Goal: Information Seeking & Learning: Learn about a topic

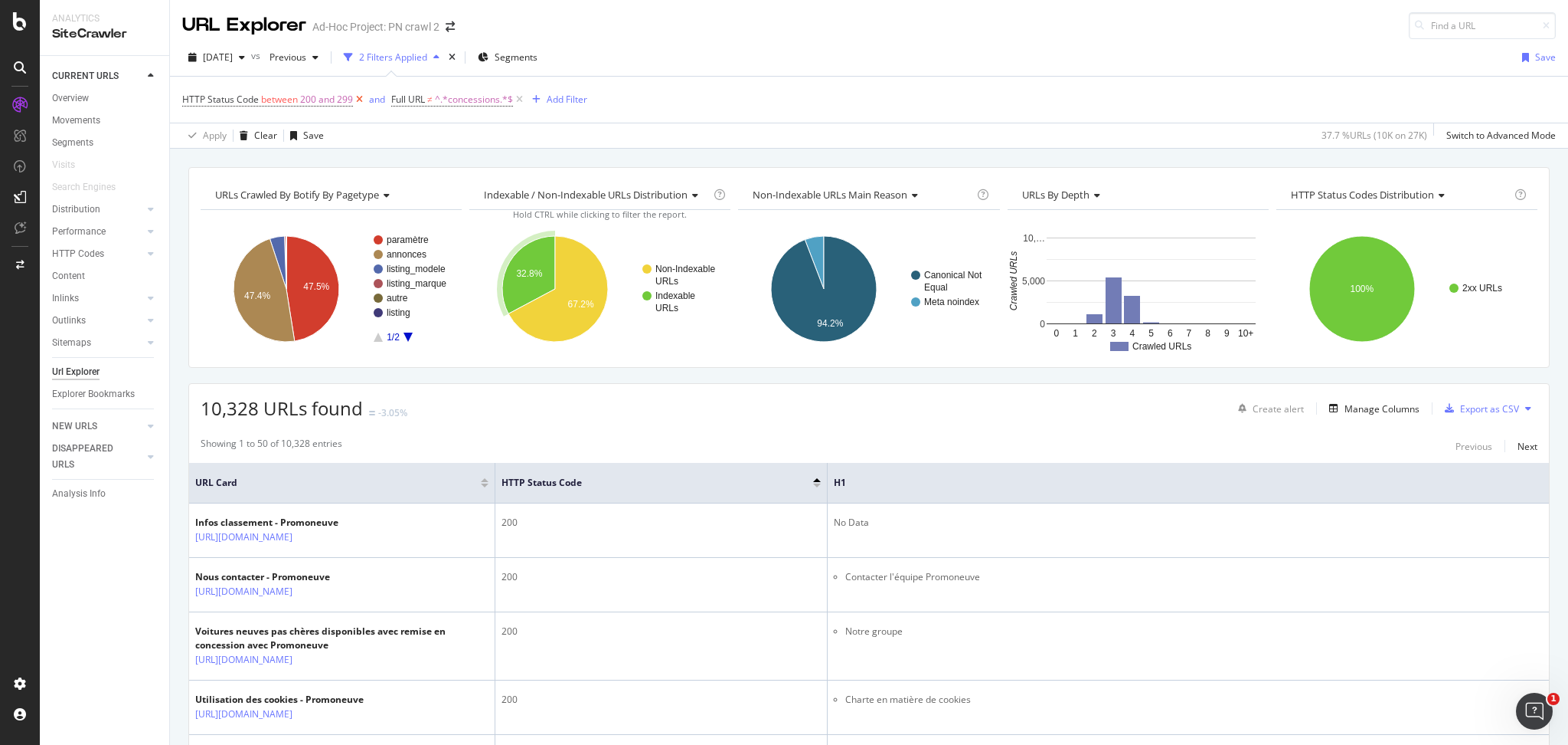
click at [359, 103] on icon at bounding box center [359, 99] width 13 height 15
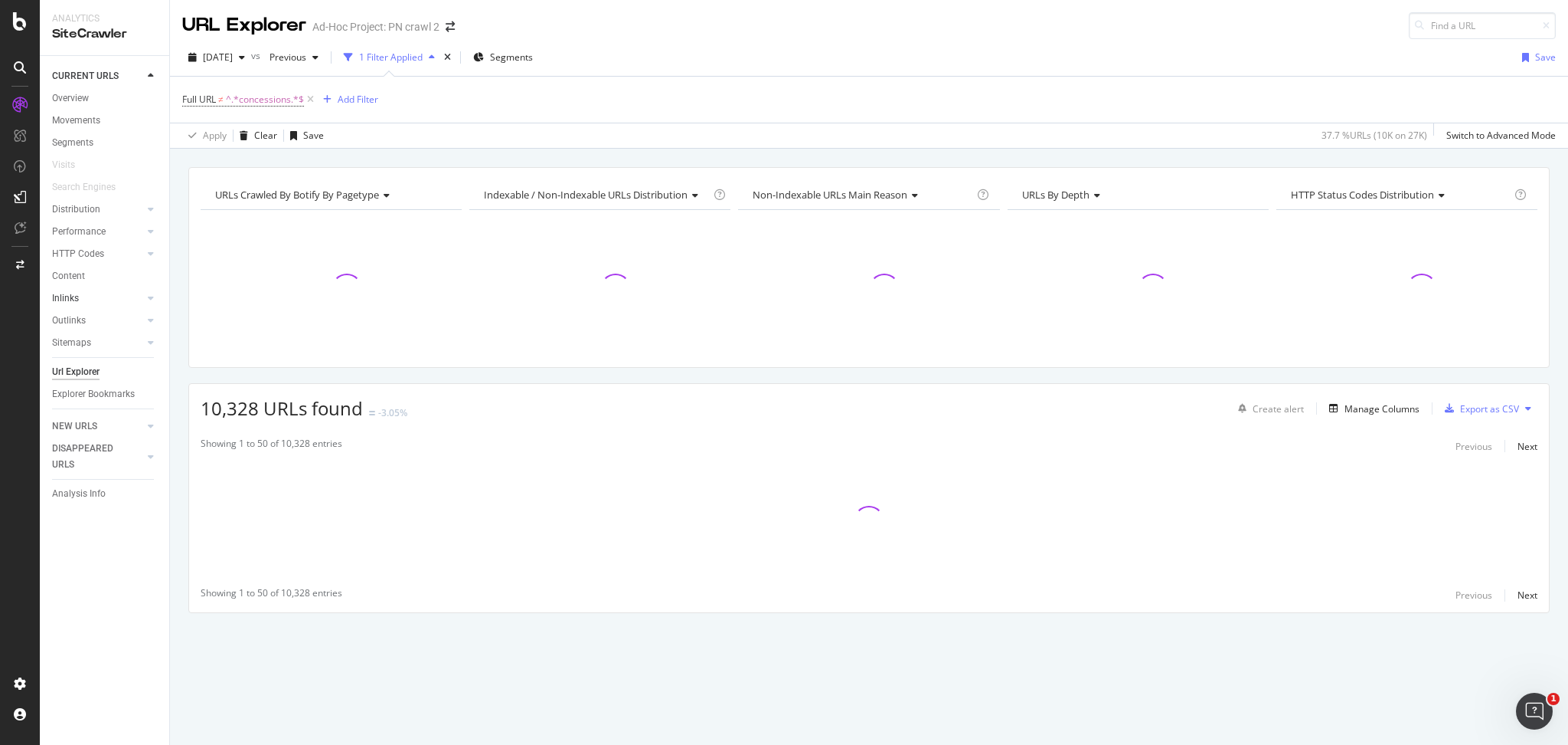
click at [99, 296] on link "Inlinks" at bounding box center [97, 298] width 91 height 16
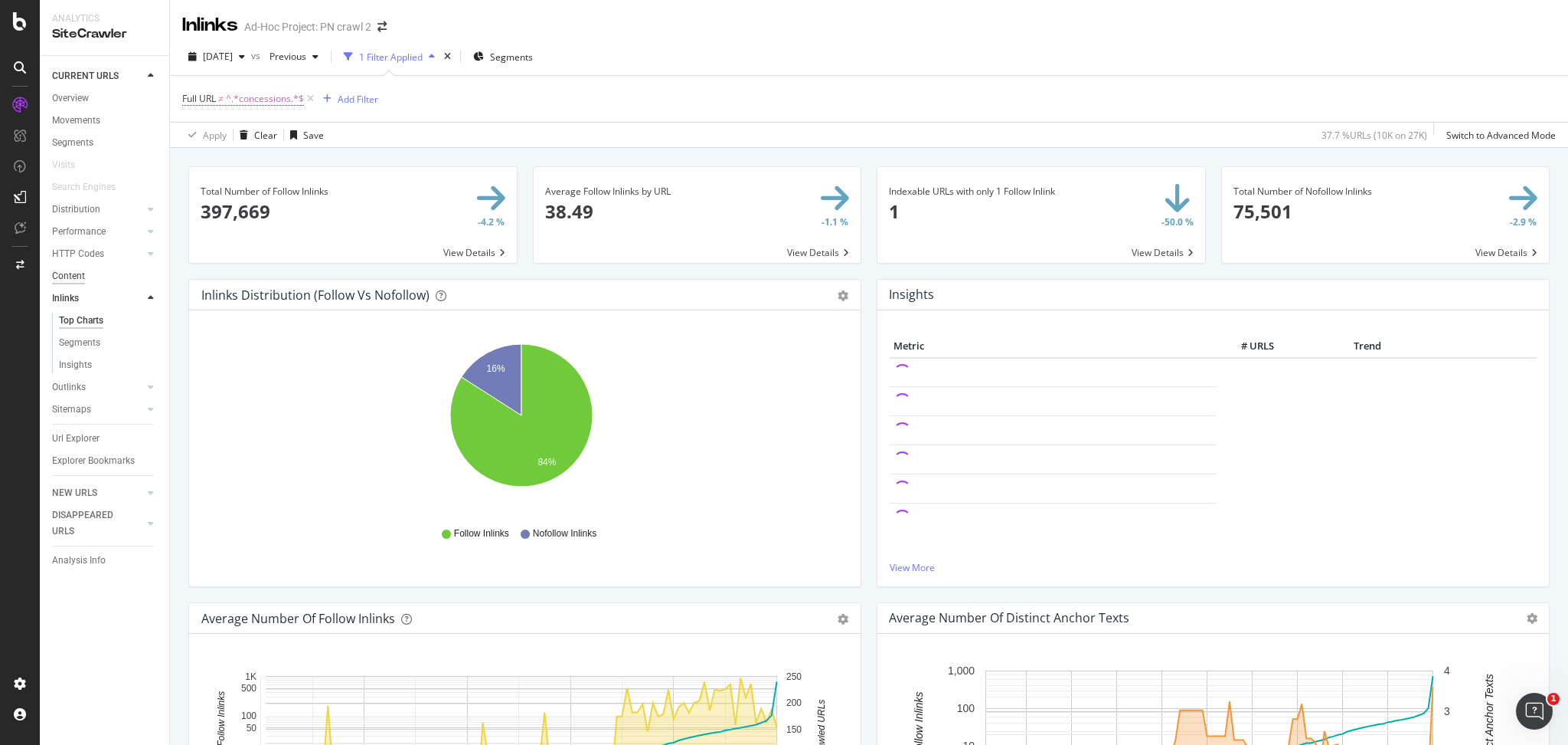
click at [69, 272] on div "Content" at bounding box center [68, 276] width 33 height 16
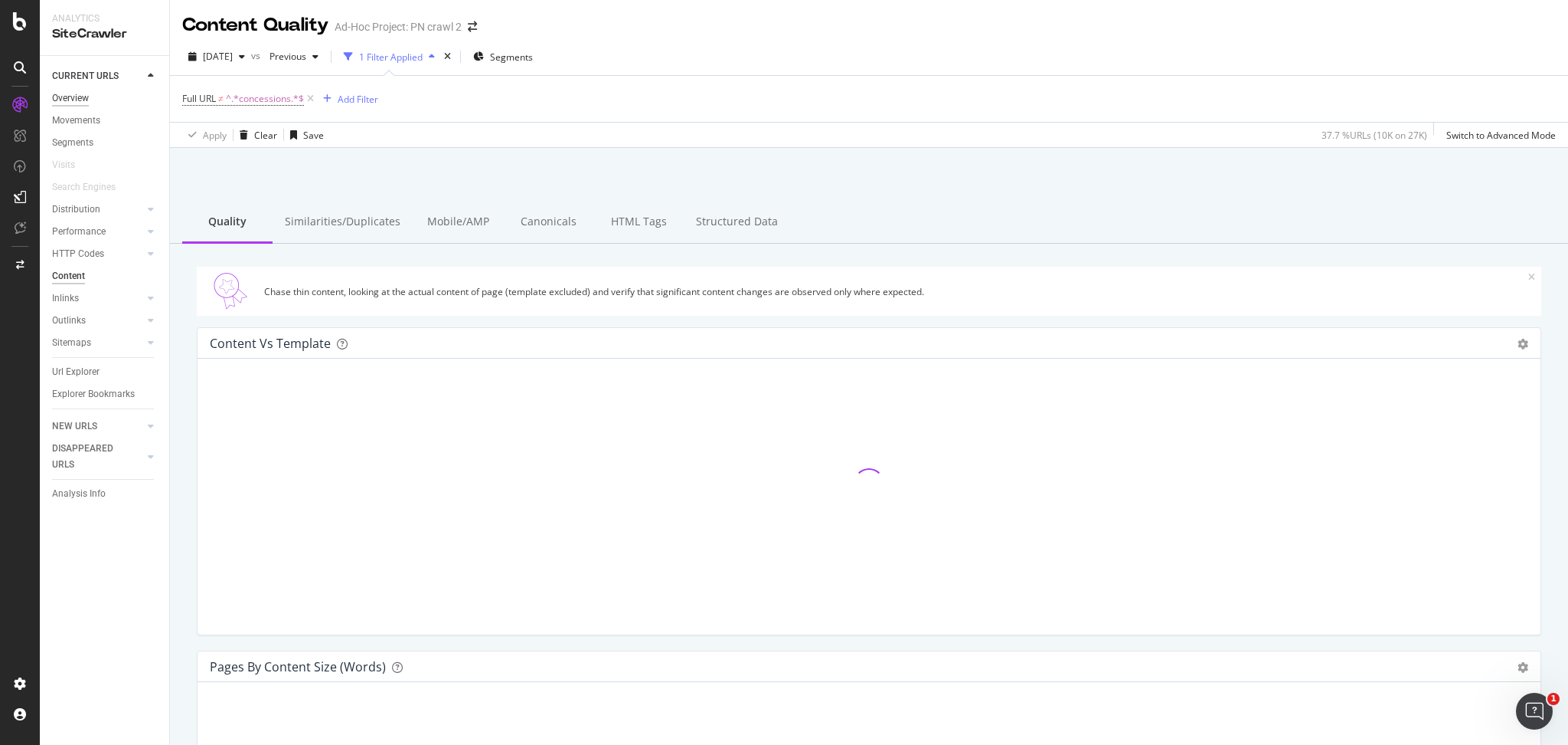
click at [77, 95] on div "Overview" at bounding box center [70, 98] width 37 height 16
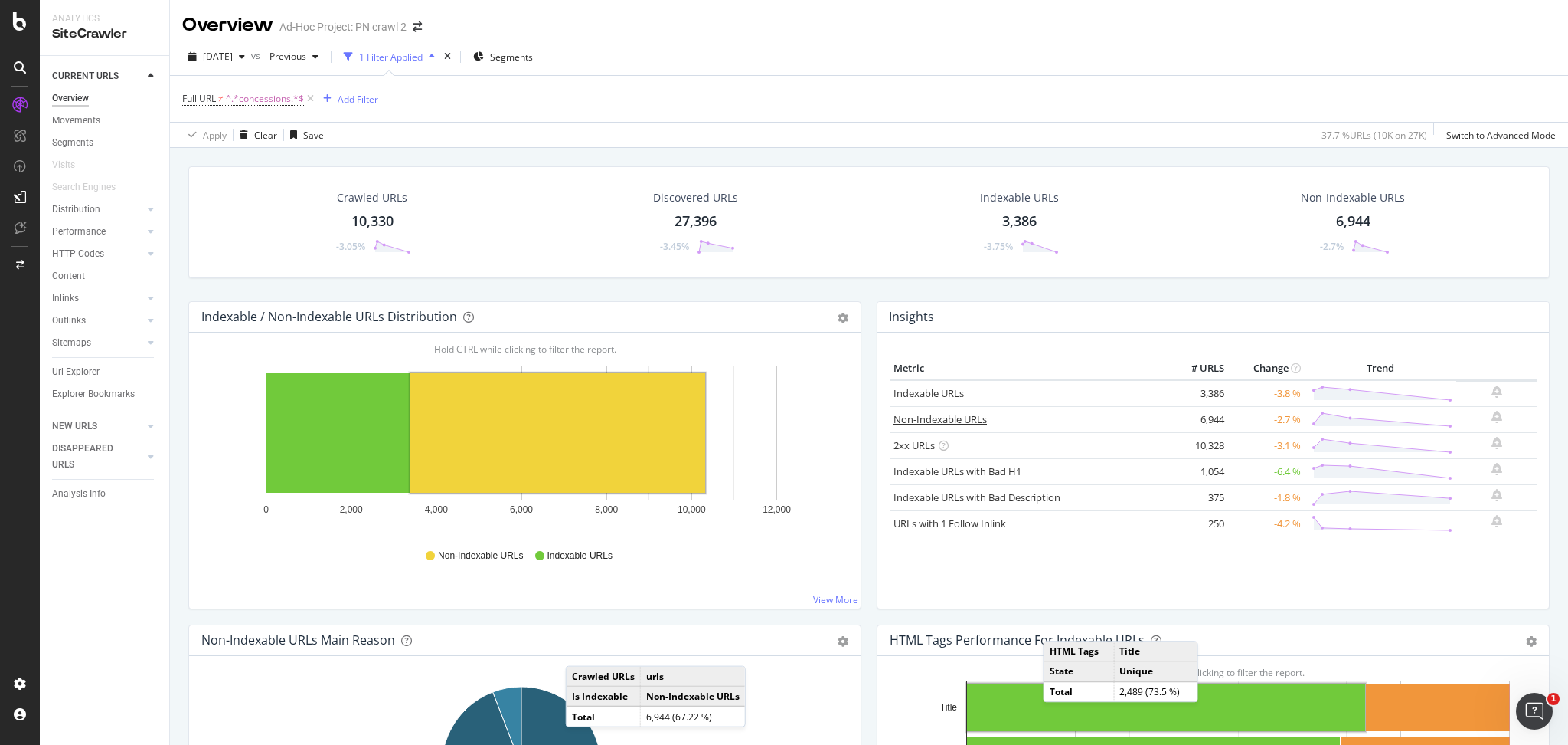
click at [923, 423] on link "Non-Indexable URLs" at bounding box center [941, 419] width 93 height 14
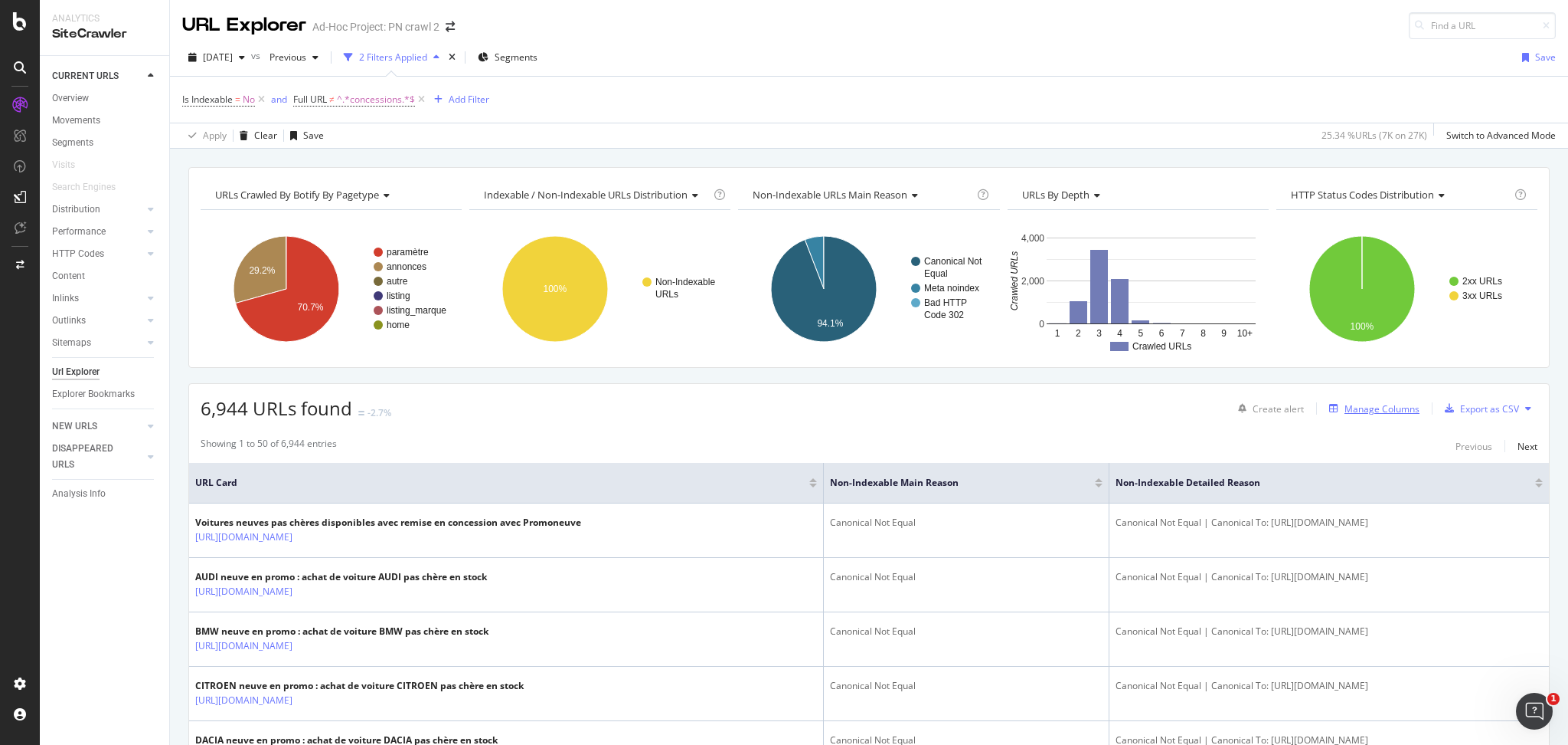
click at [1345, 409] on div "Manage Columns" at bounding box center [1382, 409] width 75 height 13
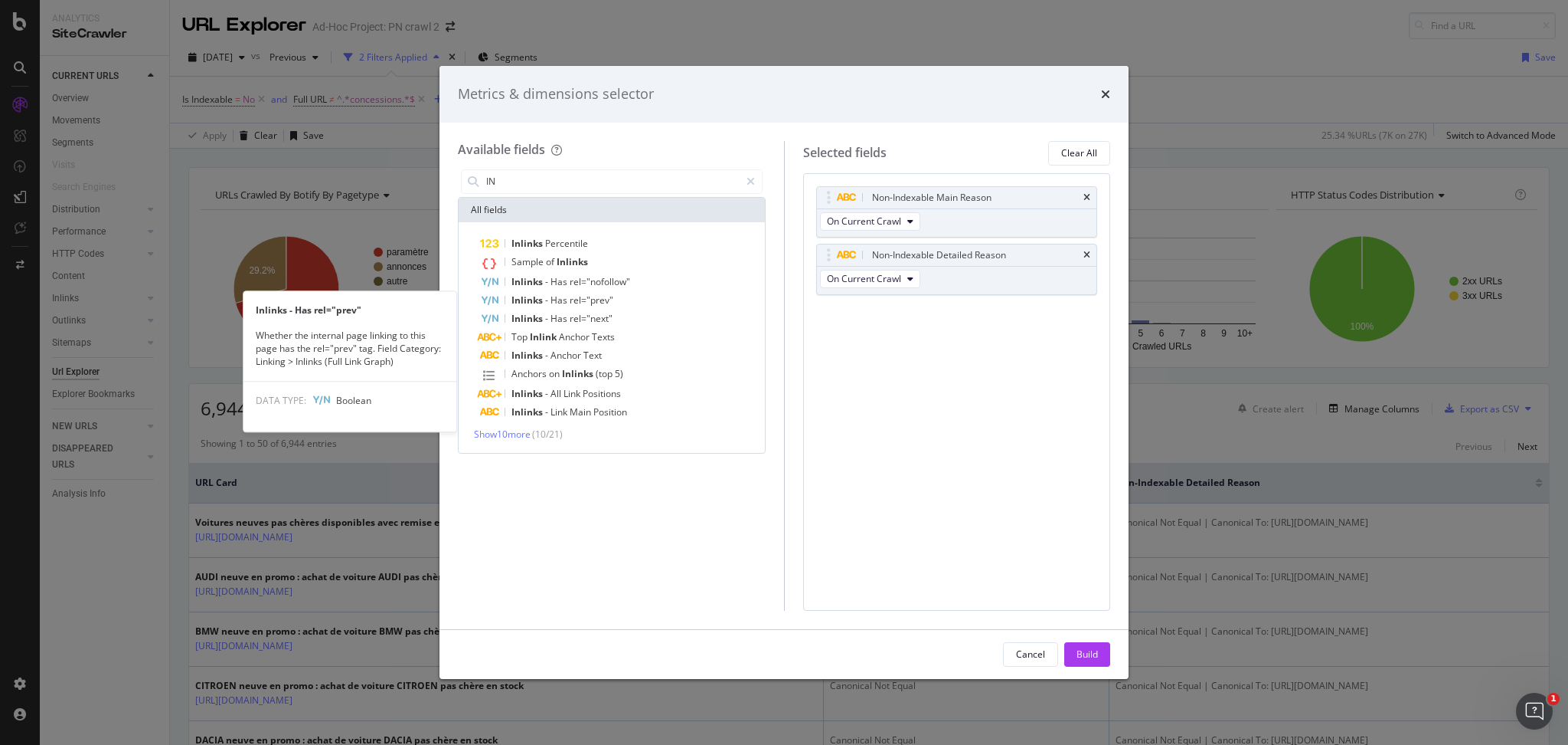
type input "I"
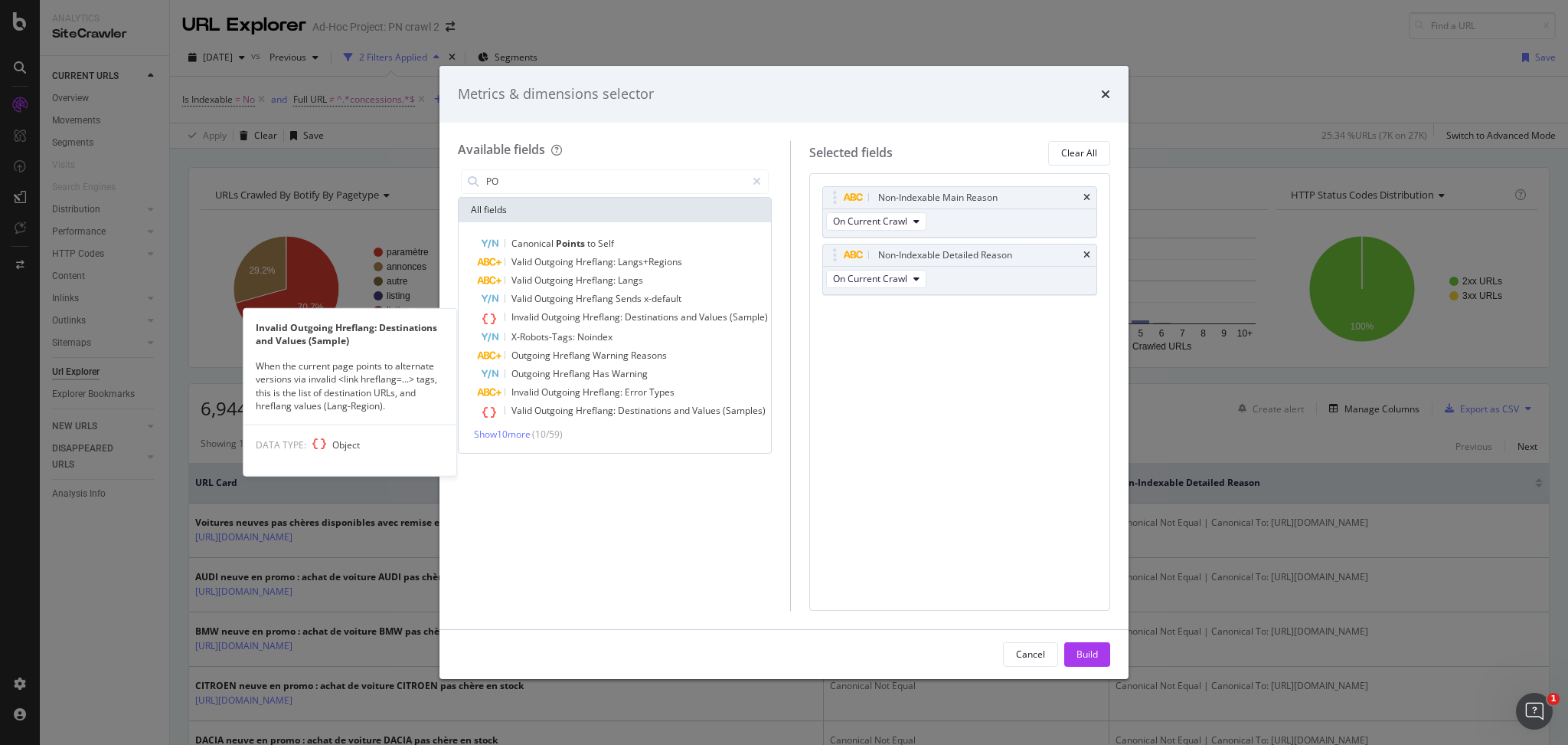
type input "P"
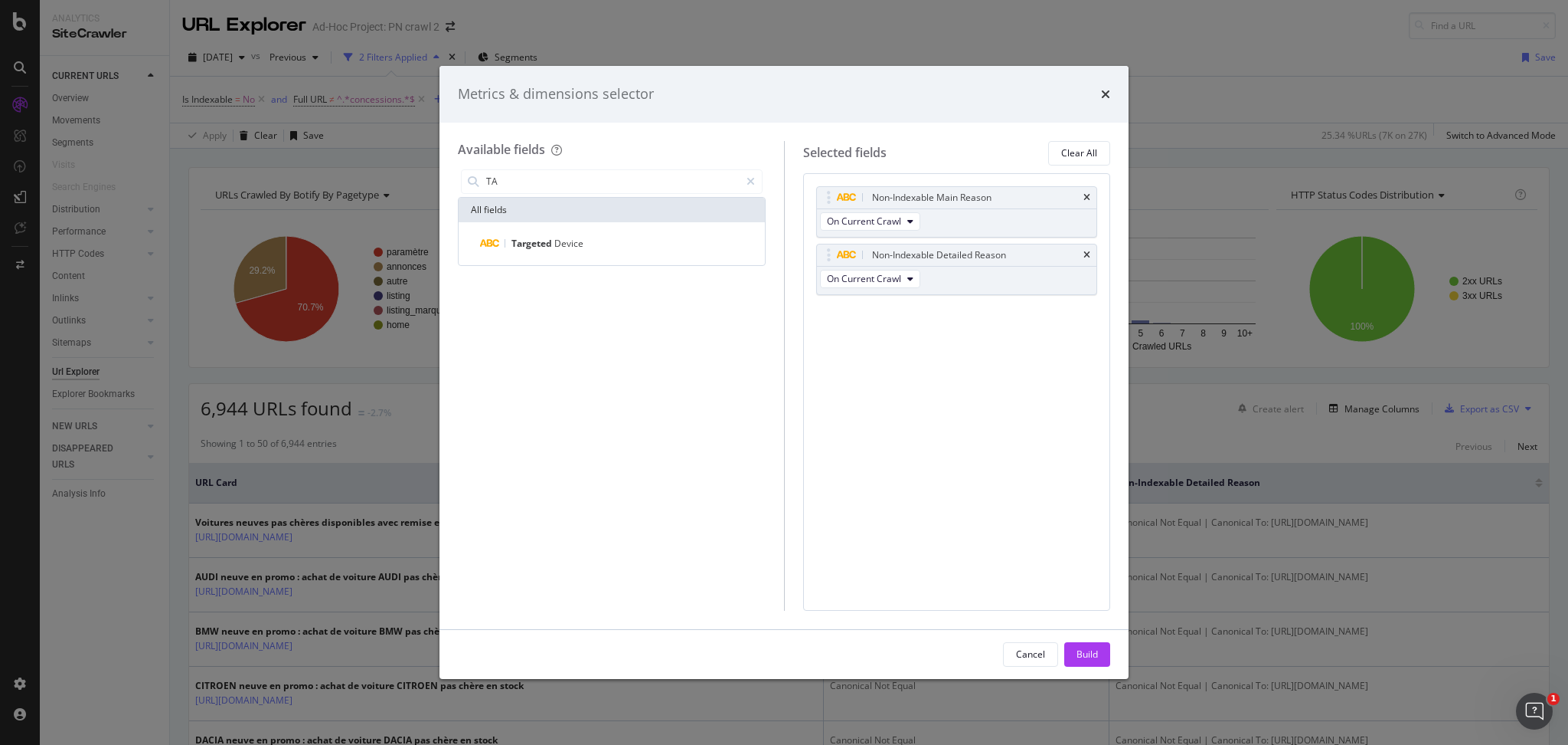
type input "T"
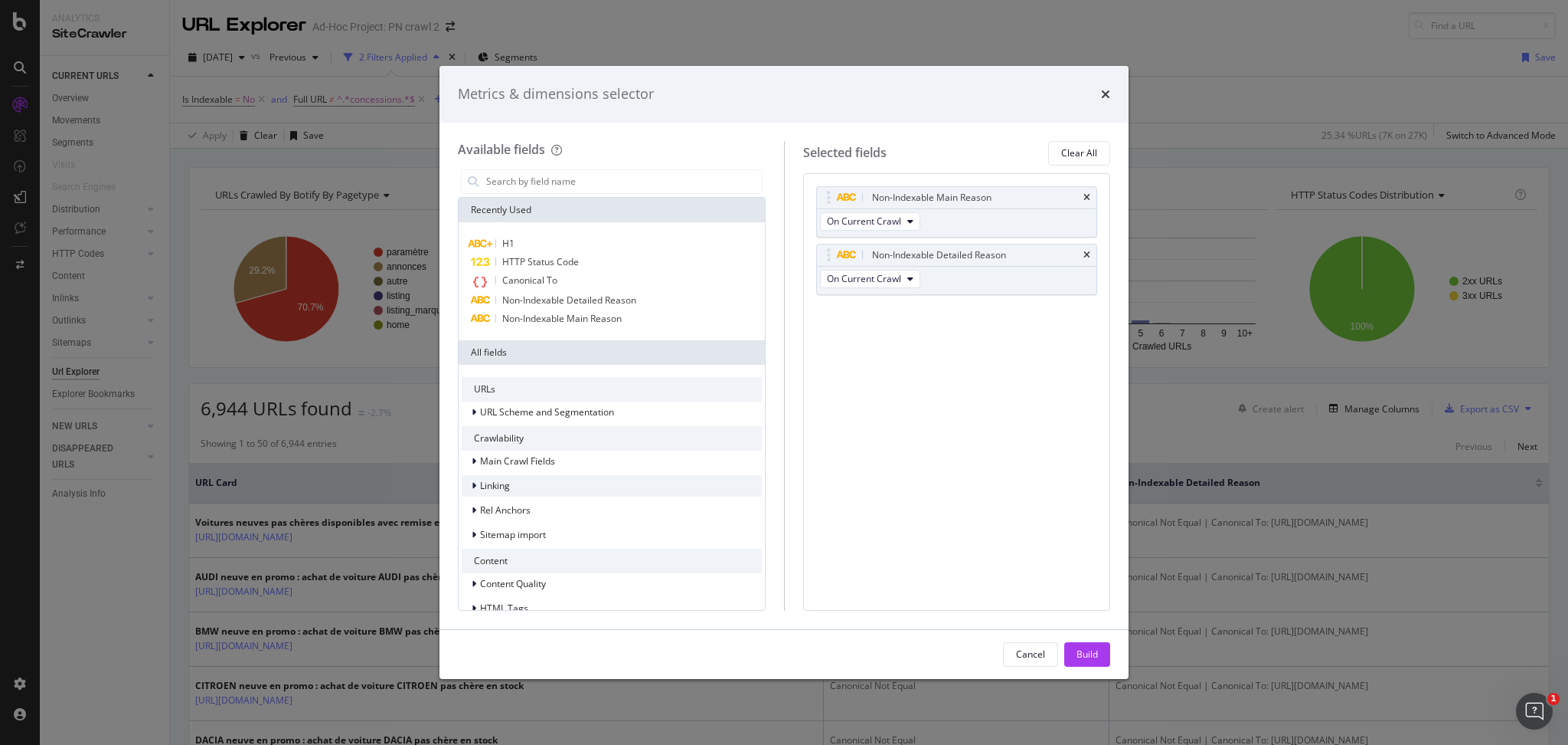
click at [525, 488] on div "Linking" at bounding box center [612, 485] width 301 height 21
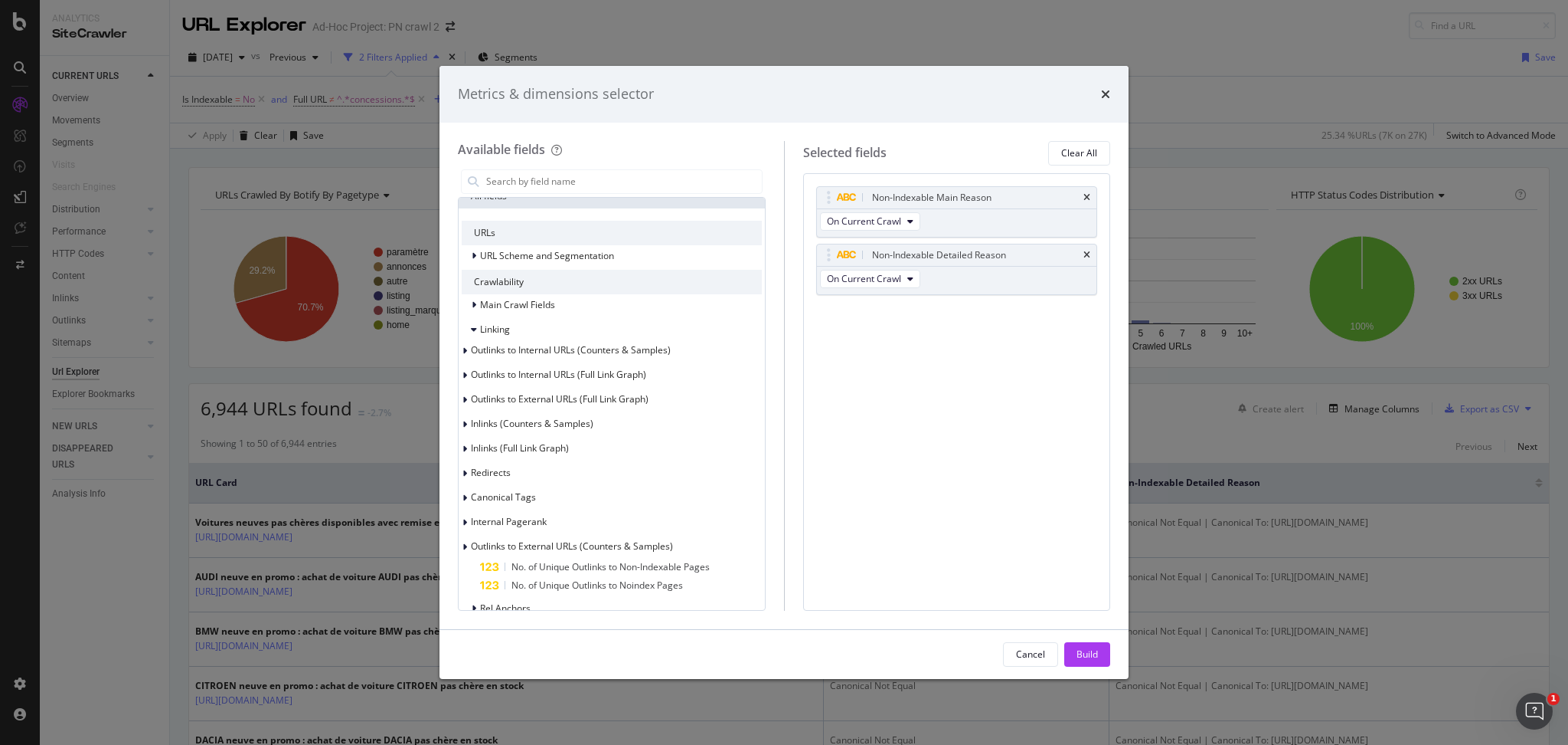
scroll to position [161, 0]
click at [1101, 98] on icon "times" at bounding box center [1105, 94] width 9 height 12
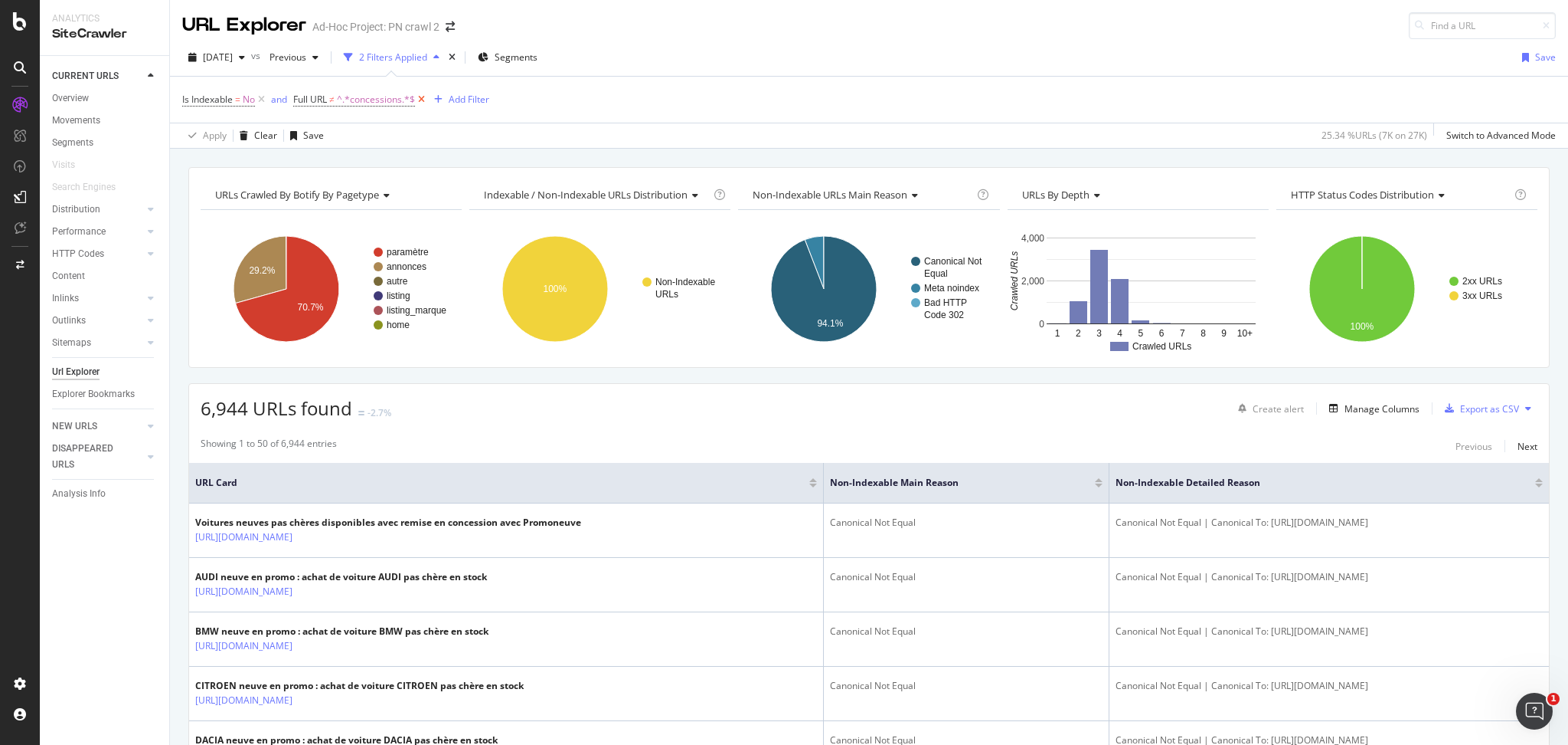
click at [419, 97] on icon at bounding box center [421, 99] width 13 height 15
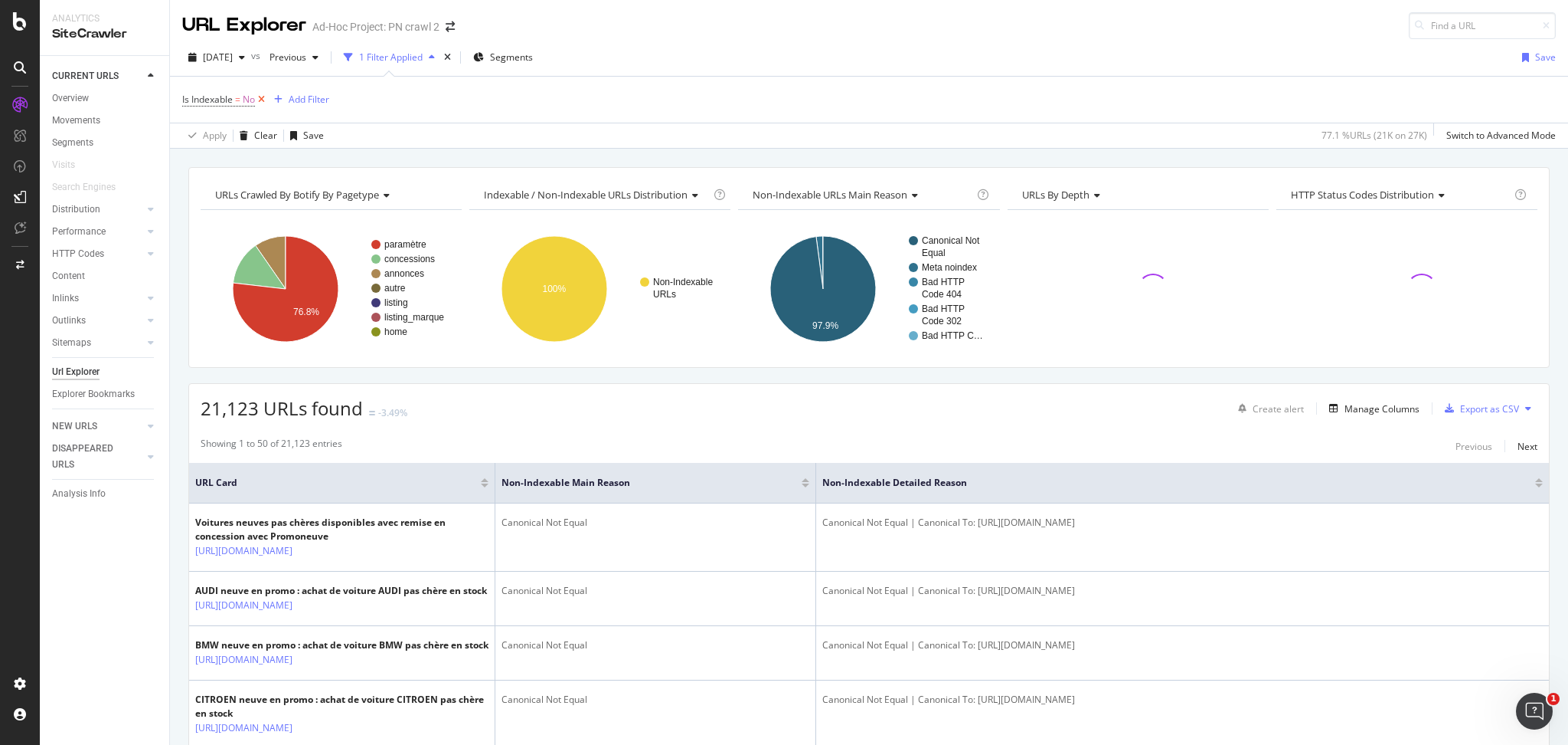
click at [261, 97] on icon at bounding box center [261, 99] width 13 height 15
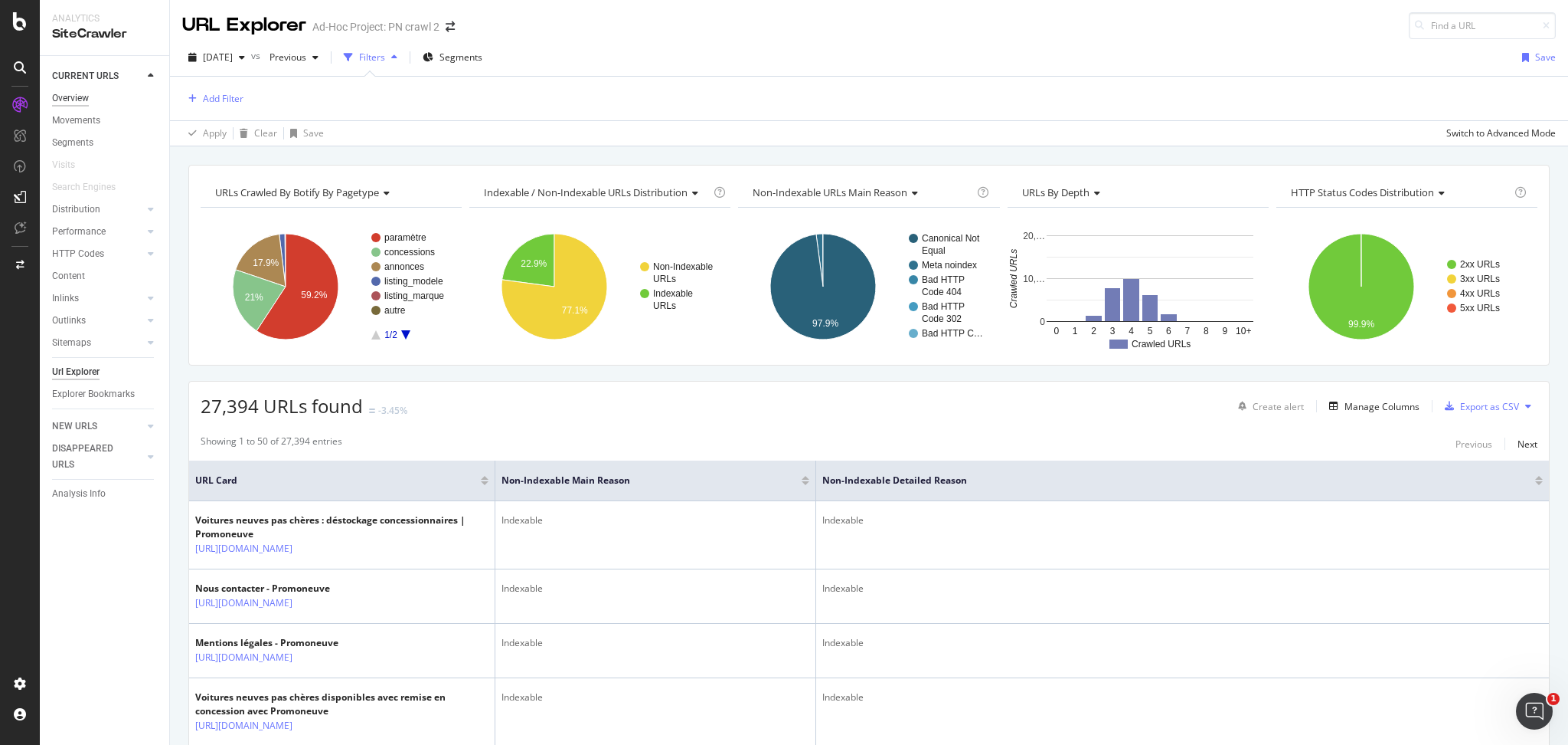
click at [82, 98] on div "Overview" at bounding box center [70, 98] width 37 height 16
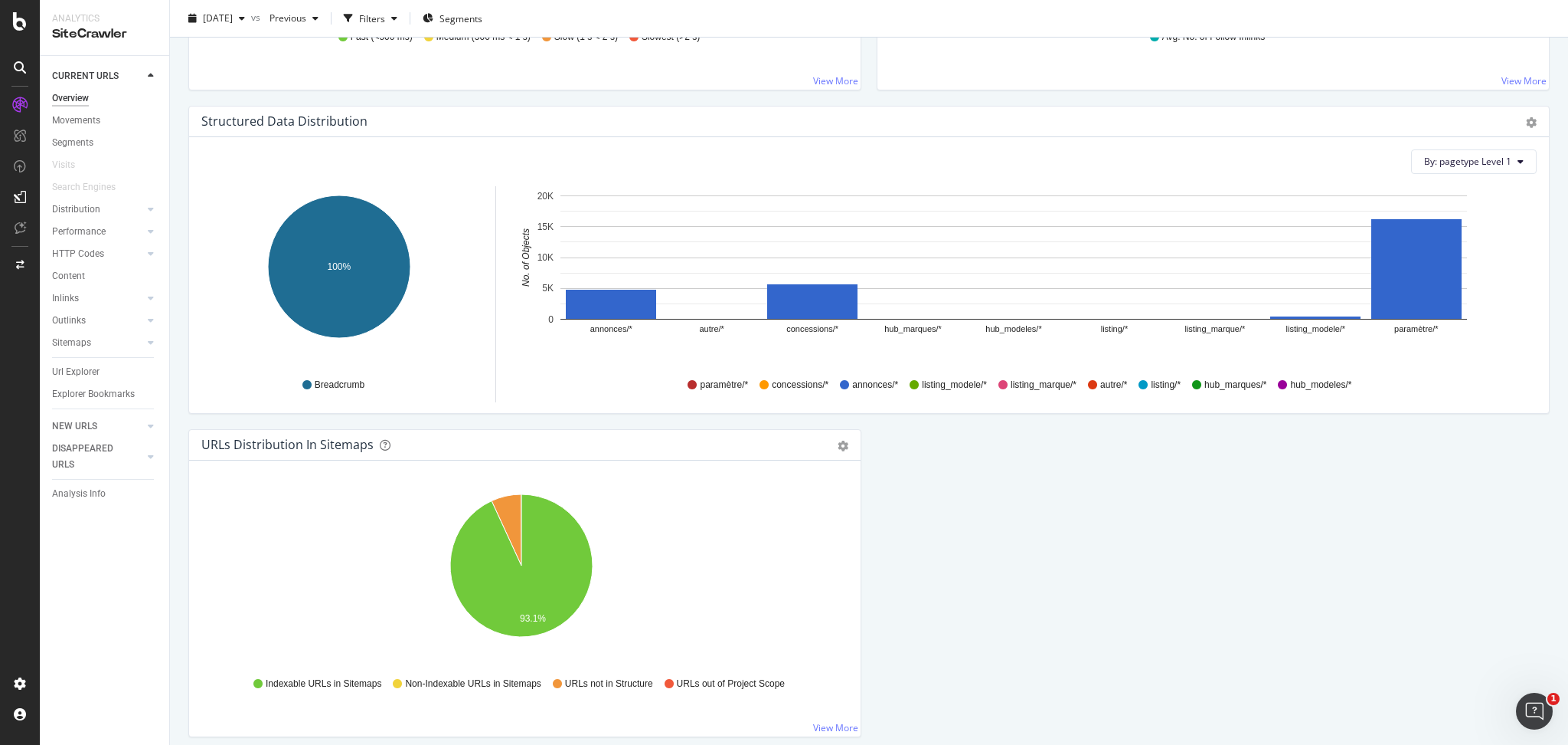
scroll to position [1436, 0]
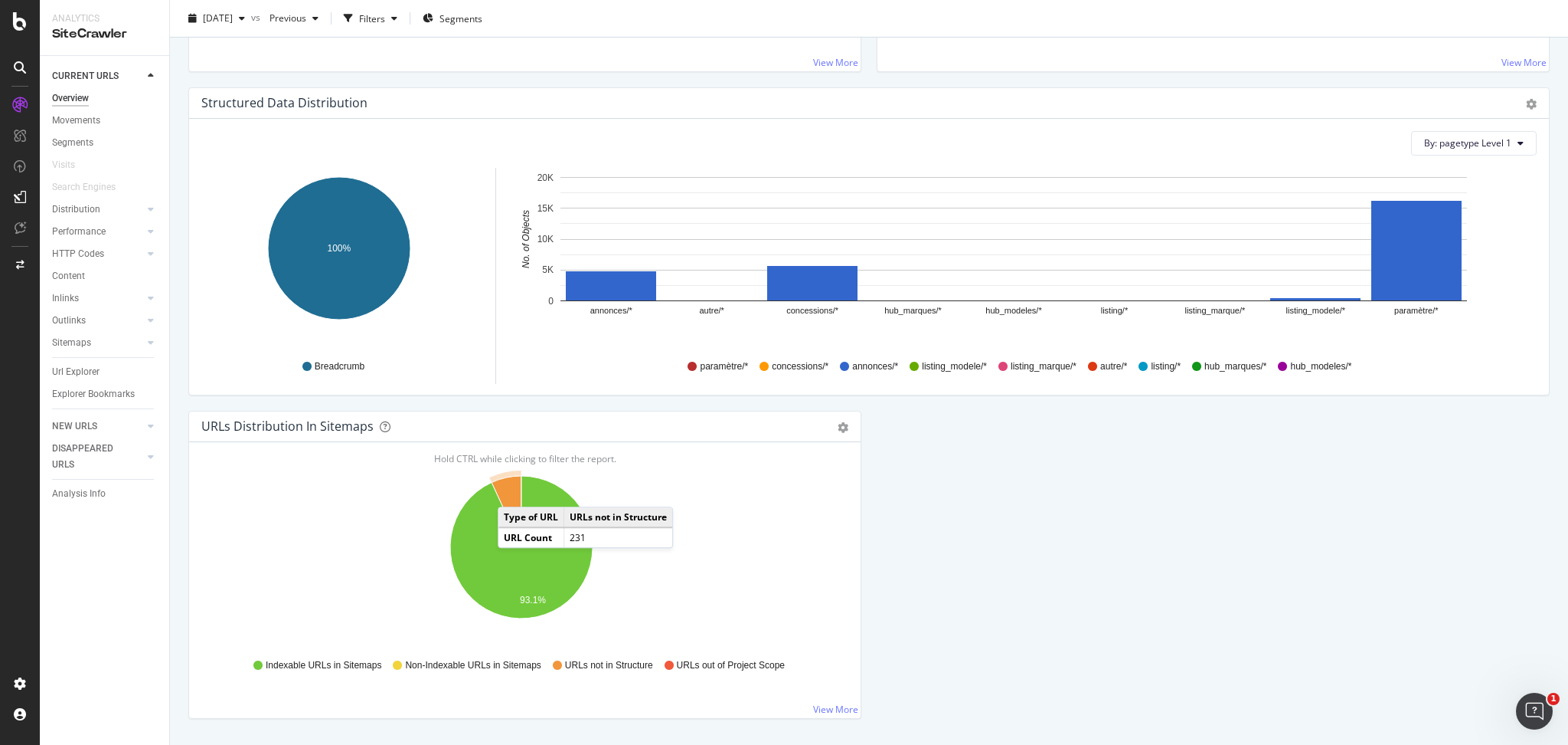
click at [513, 492] on icon "A chart." at bounding box center [506, 511] width 30 height 71
click at [511, 488] on icon "A chart." at bounding box center [506, 511] width 30 height 71
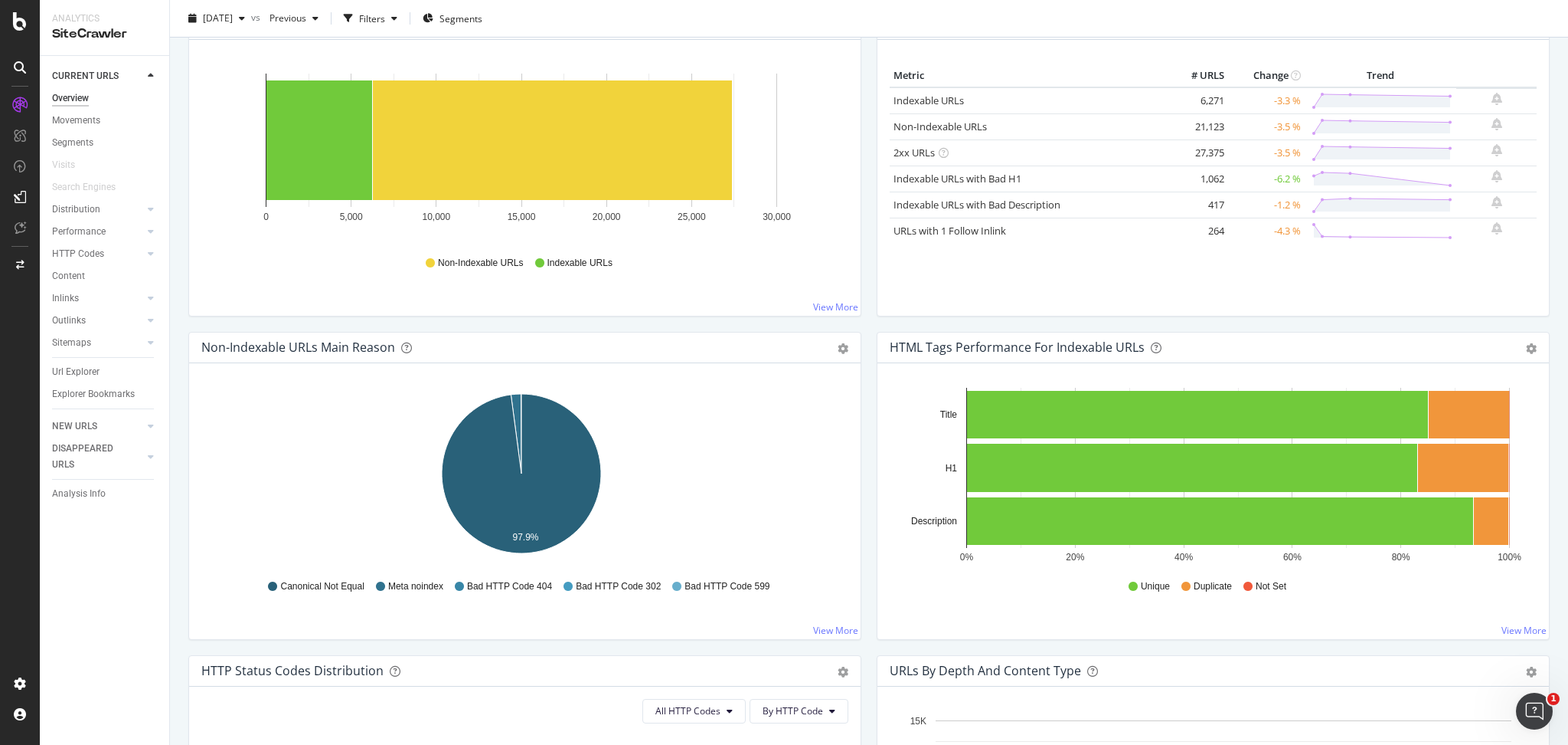
scroll to position [168, 0]
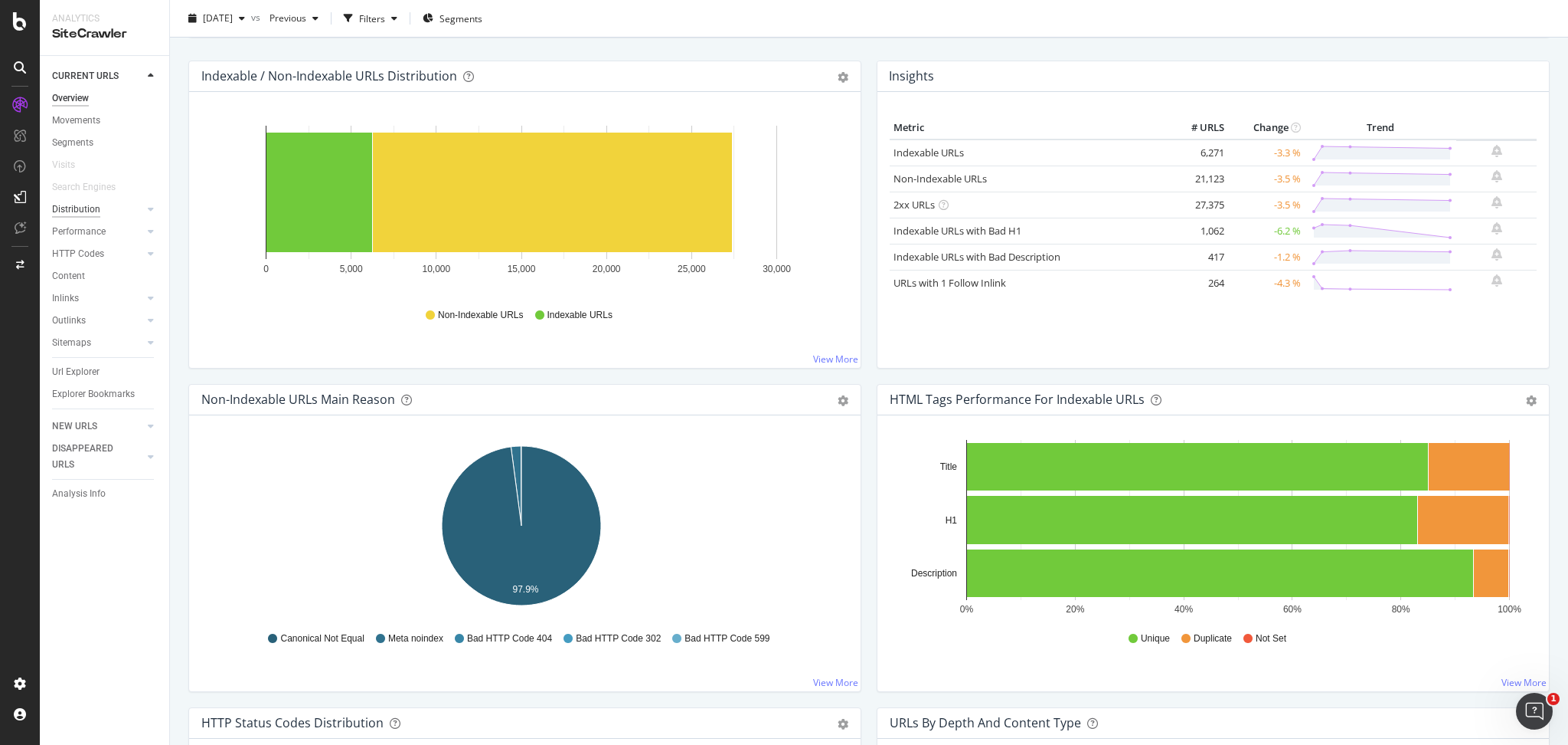
click at [87, 209] on div "Distribution" at bounding box center [76, 209] width 48 height 16
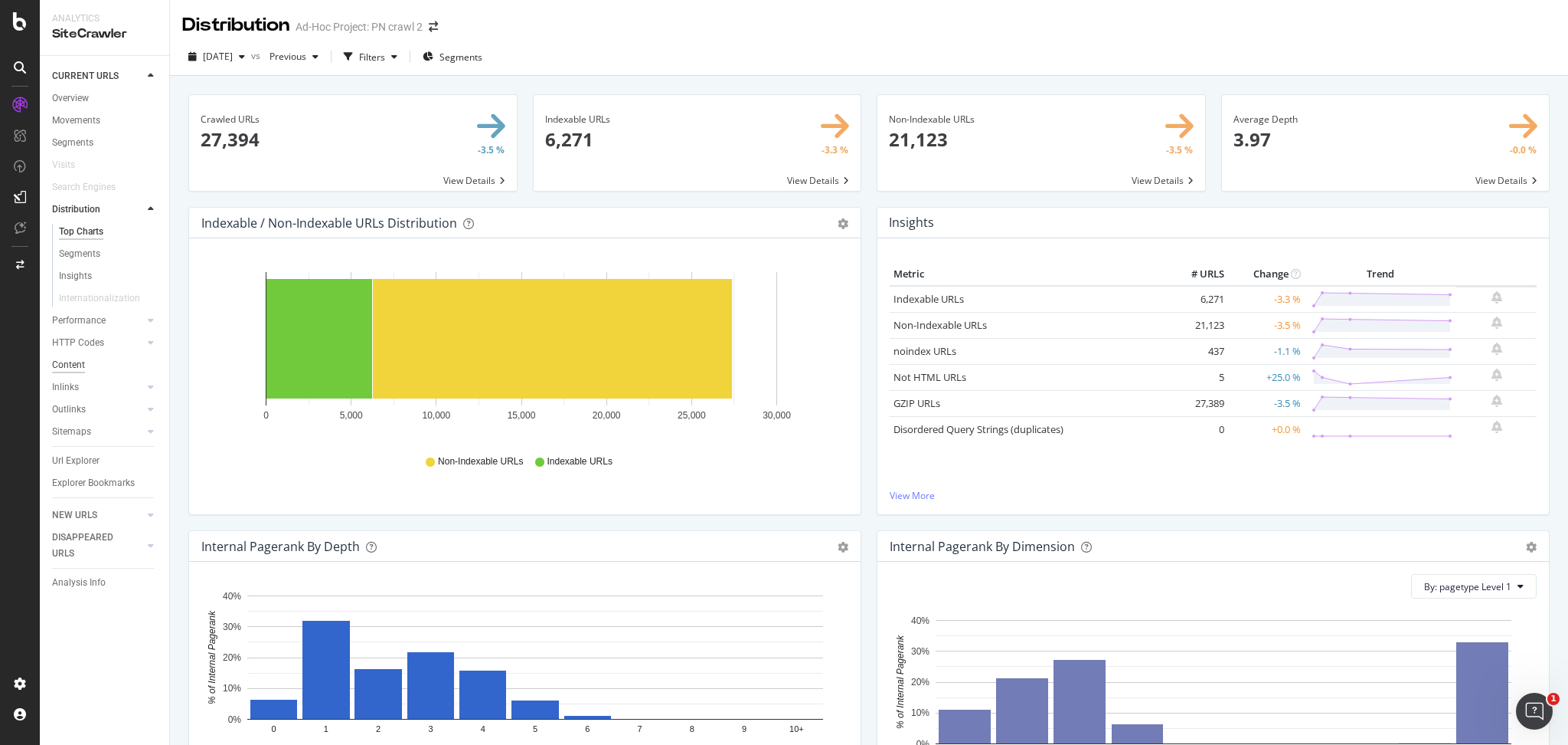
click at [80, 365] on div "Content" at bounding box center [68, 364] width 33 height 16
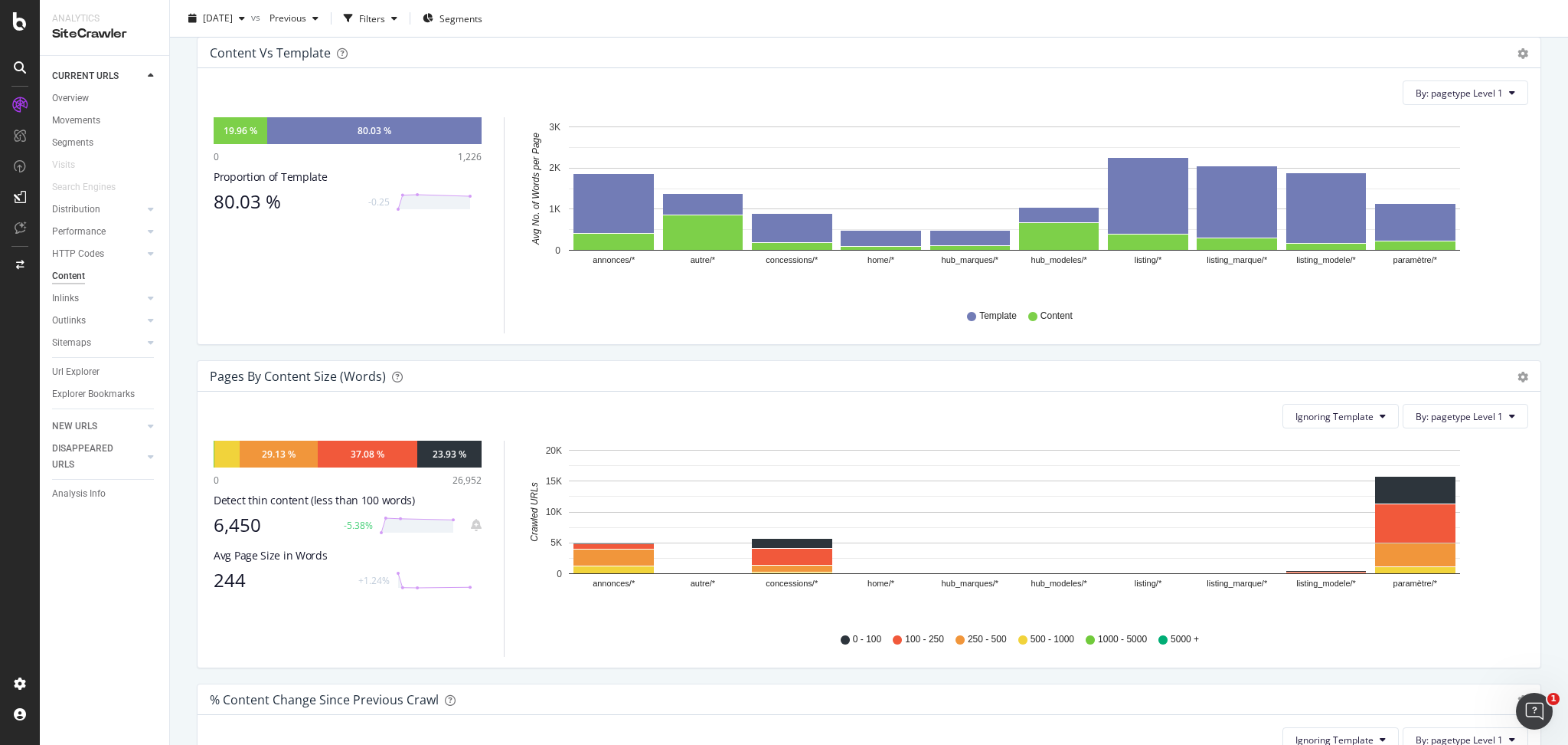
scroll to position [164, 0]
